Goal: Task Accomplishment & Management: Use online tool/utility

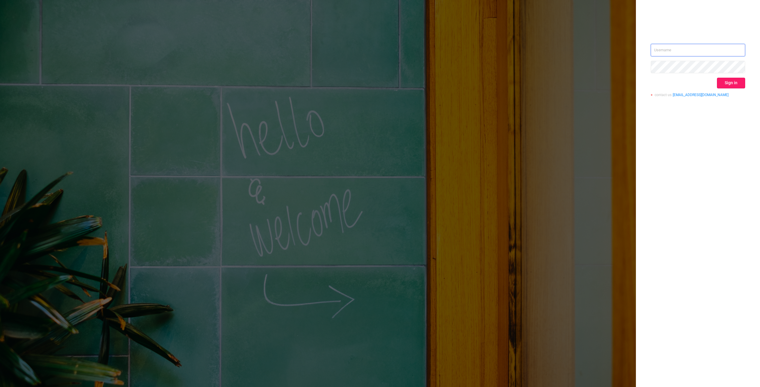
type input "[PERSON_NAME][EMAIL_ADDRESS][DOMAIN_NAME]"
click at [730, 78] on button "Sign in" at bounding box center [731, 83] width 28 height 11
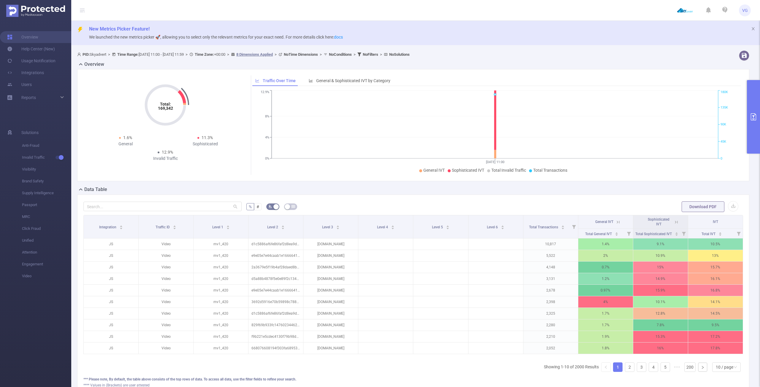
click at [753, 112] on button "primary" at bounding box center [753, 117] width 13 height 74
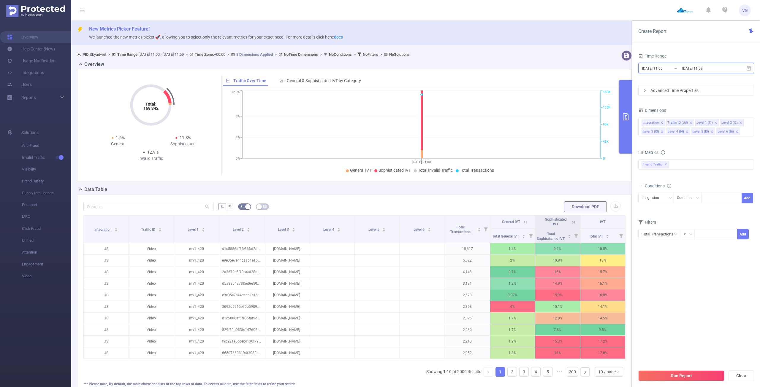
click at [748, 67] on icon at bounding box center [748, 68] width 4 height 4
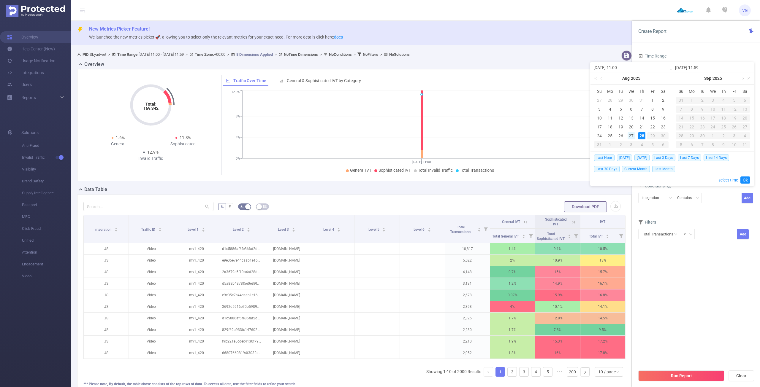
click at [632, 134] on div "27" at bounding box center [630, 135] width 7 height 7
click at [631, 136] on div "27" at bounding box center [630, 135] width 7 height 7
type input "[DATE] 11:00"
type input "[DATE] 11:59"
type input "[DATE] 11:00"
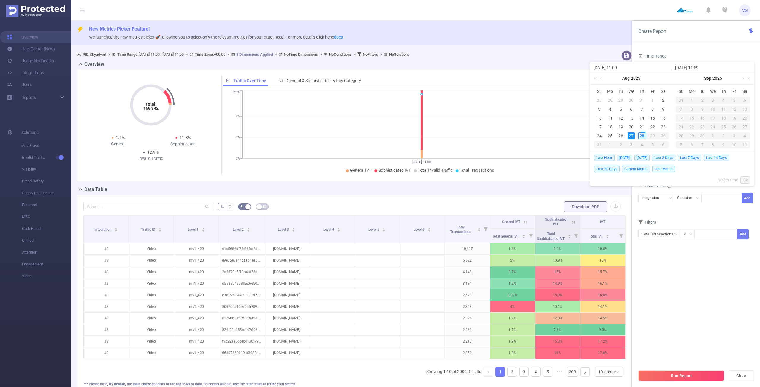
type input "[DATE] 11:59"
click at [743, 179] on link "Ok" at bounding box center [745, 180] width 10 height 7
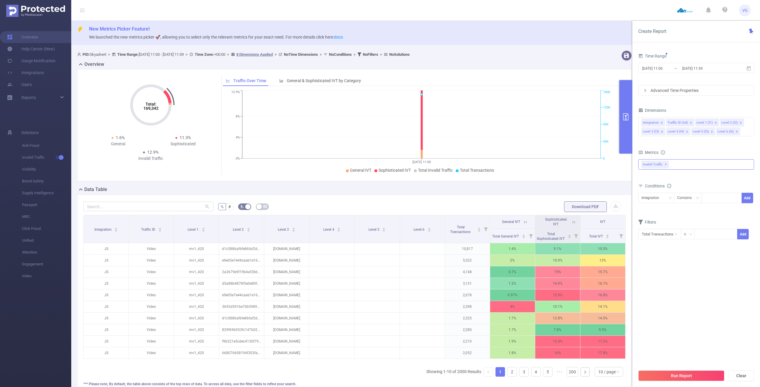
click at [667, 162] on span "Invalid Traffic ✕" at bounding box center [654, 165] width 27 height 8
click at [663, 169] on strong "Anti-Fraud" at bounding box center [663, 167] width 20 height 5
click at [685, 136] on div "Integration Traffic ID (tid) Level 1 (l1) Level 2 (l2) Level 3 (l3) Level 4 (l4…" at bounding box center [696, 127] width 116 height 23
click at [685, 131] on icon "icon: close" at bounding box center [686, 131] width 3 height 3
click at [686, 131] on icon "icon: close" at bounding box center [686, 132] width 2 height 2
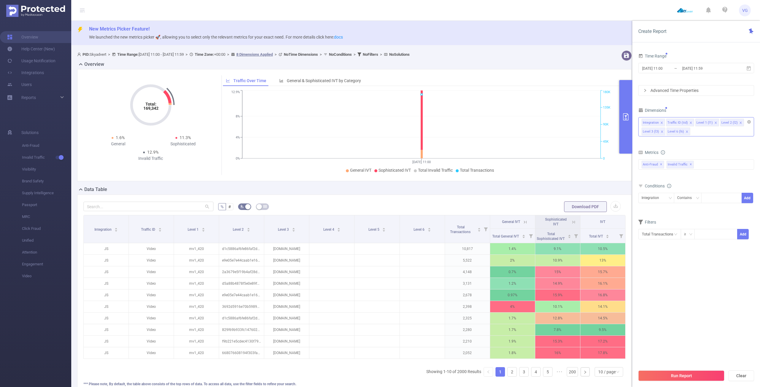
click at [686, 131] on icon "icon: close" at bounding box center [686, 132] width 2 height 2
click at [661, 123] on icon "icon: close" at bounding box center [661, 123] width 2 height 2
click at [661, 123] on div "Traffic ID (tid)" at bounding box center [652, 123] width 20 height 8
click at [665, 122] on icon "icon: close" at bounding box center [665, 122] width 3 height 3
click at [705, 104] on div "Time Range [DATE] 11:00 _ [DATE] 11:59 Advanced Time Properties Dimensions Leve…" at bounding box center [696, 145] width 116 height 186
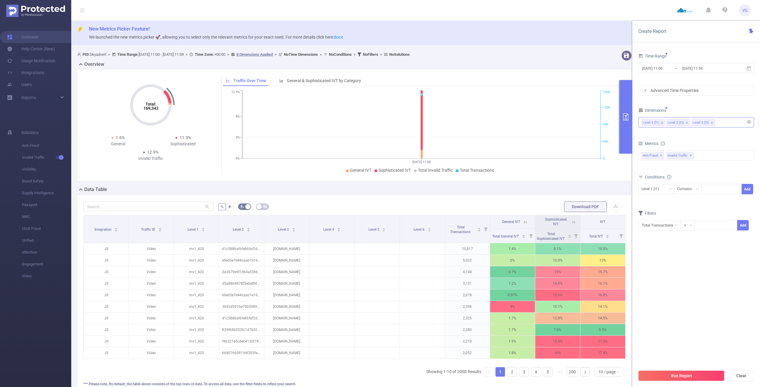
click at [661, 123] on icon "icon: close" at bounding box center [662, 123] width 2 height 2
click at [682, 277] on section "Time Range [DATE] 11:00 _ [DATE] 11:59 Advanced Time Properties Dimensions Leve…" at bounding box center [696, 209] width 116 height 315
click at [674, 377] on button "Run Report" at bounding box center [681, 376] width 86 height 11
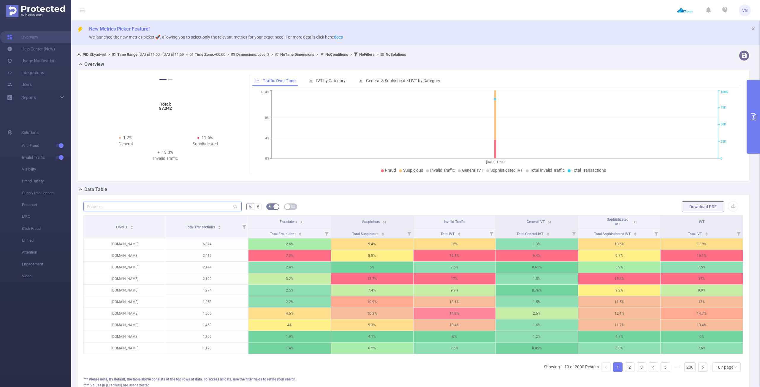
click at [176, 207] on input "text" at bounding box center [162, 206] width 158 height 9
paste input "[DOMAIN_NAME]"
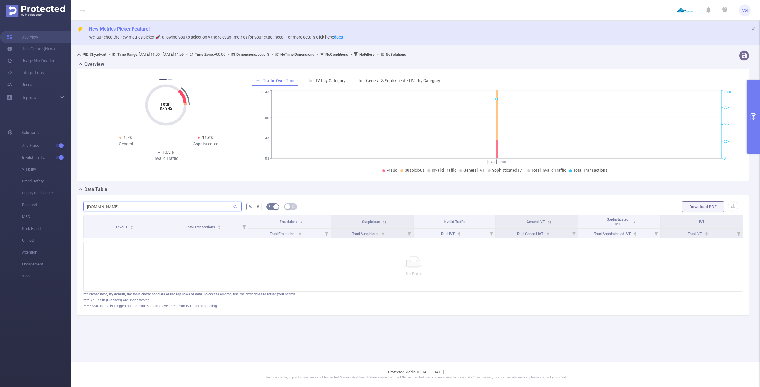
scroll to position [0, 1]
click at [124, 209] on input "[DOMAIN_NAME]" at bounding box center [162, 206] width 158 height 9
paste input "studio"
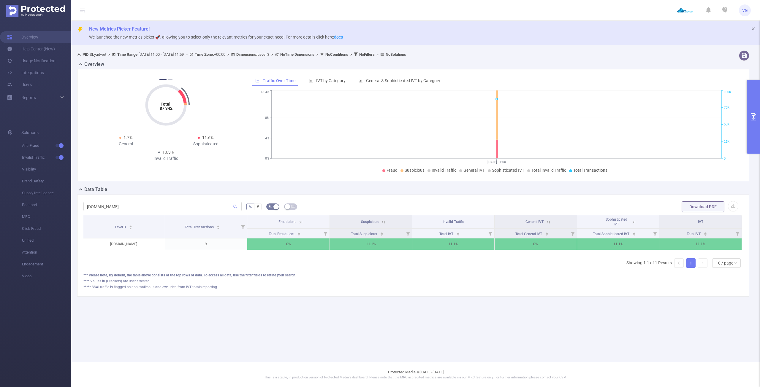
drag, startPoint x: 325, startPoint y: 258, endPoint x: 363, endPoint y: 258, distance: 38.0
click at [363, 258] on div "Level 3 Total Transactions Fraudulent Suspicious Invalid Traffic General IVT So…" at bounding box center [412, 244] width 659 height 58
click at [383, 223] on icon at bounding box center [383, 222] width 3 height 3
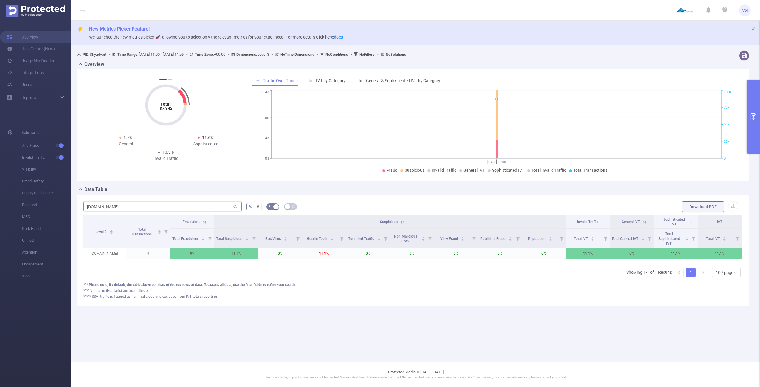
click at [136, 206] on input "[DOMAIN_NAME]" at bounding box center [162, 206] width 158 height 9
paste input "cz"
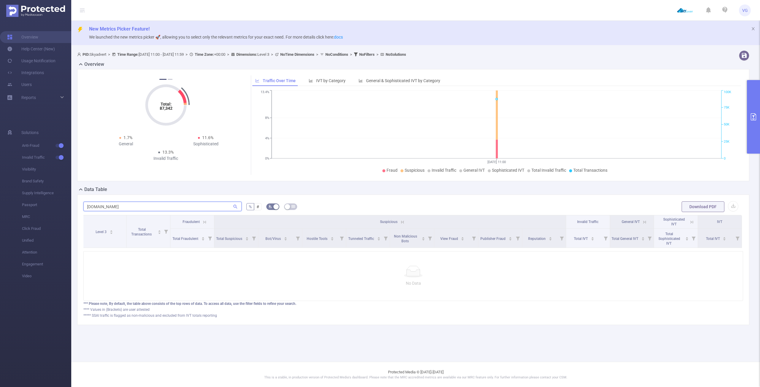
click at [144, 205] on input "[DOMAIN_NAME]" at bounding box center [162, 206] width 158 height 9
paste input "lick"
click at [118, 205] on input "[DOMAIN_NAME]" at bounding box center [162, 206] width 158 height 9
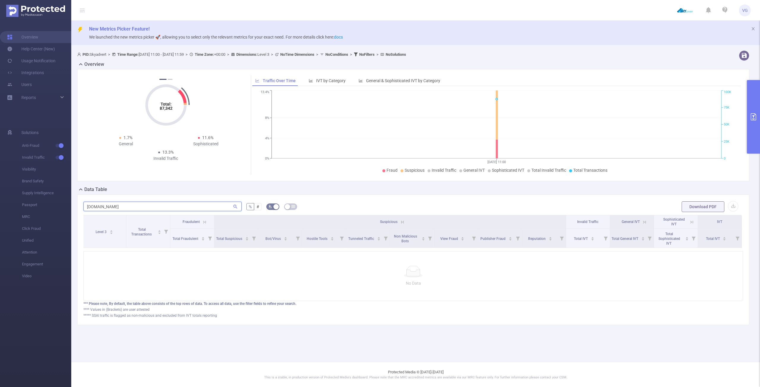
click at [118, 205] on input "[DOMAIN_NAME]" at bounding box center [162, 206] width 158 height 9
paste input "o"
type input "[DOMAIN_NAME]"
drag, startPoint x: 168, startPoint y: 256, endPoint x: 264, endPoint y: 257, distance: 95.8
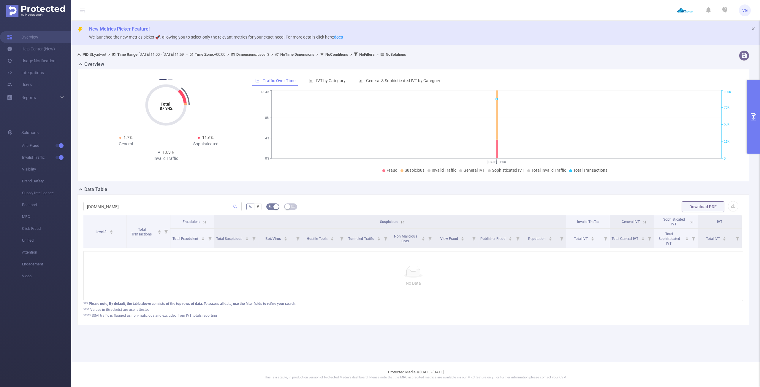
click at [260, 256] on div "No Data" at bounding box center [412, 276] width 659 height 50
click at [372, 284] on div "No Data" at bounding box center [412, 276] width 649 height 21
